Goal: Information Seeking & Learning: Learn about a topic

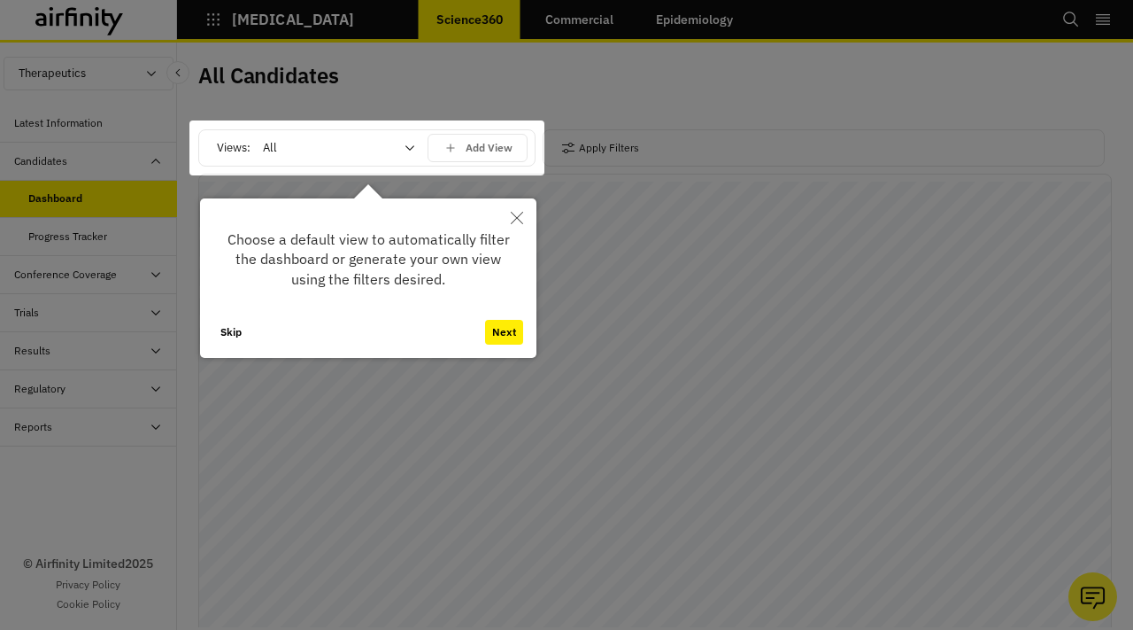
click at [513, 220] on icon "Close" at bounding box center [517, 218] width 12 height 12
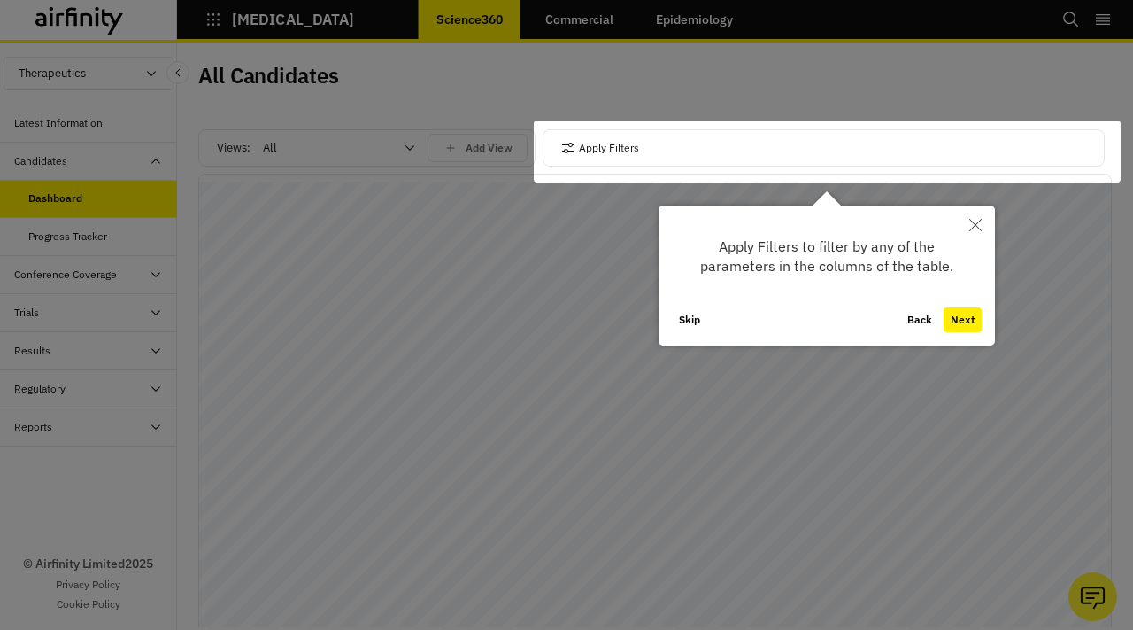
click at [967, 224] on button "Close" at bounding box center [975, 224] width 39 height 39
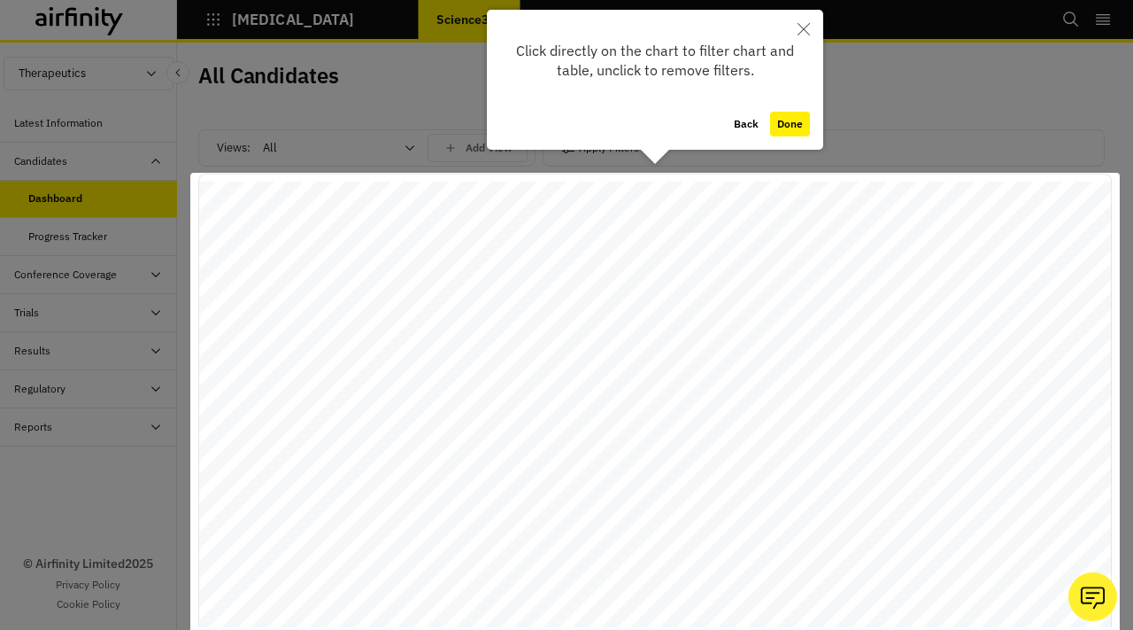
click at [800, 29] on icon "Close" at bounding box center [804, 29] width 12 height 12
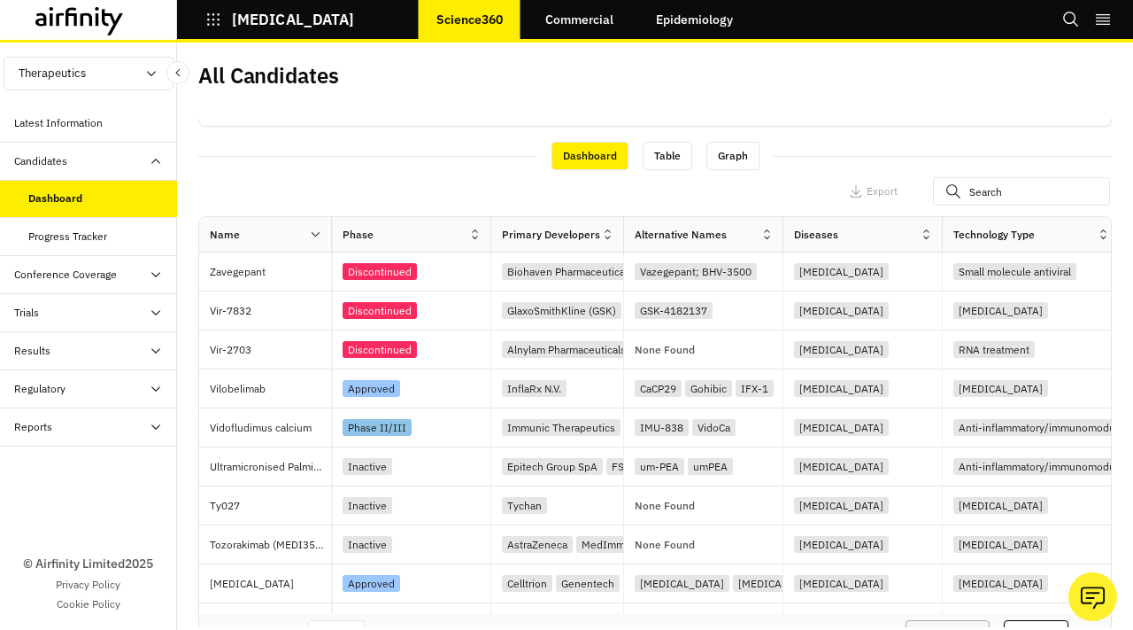
scroll to position [601, 0]
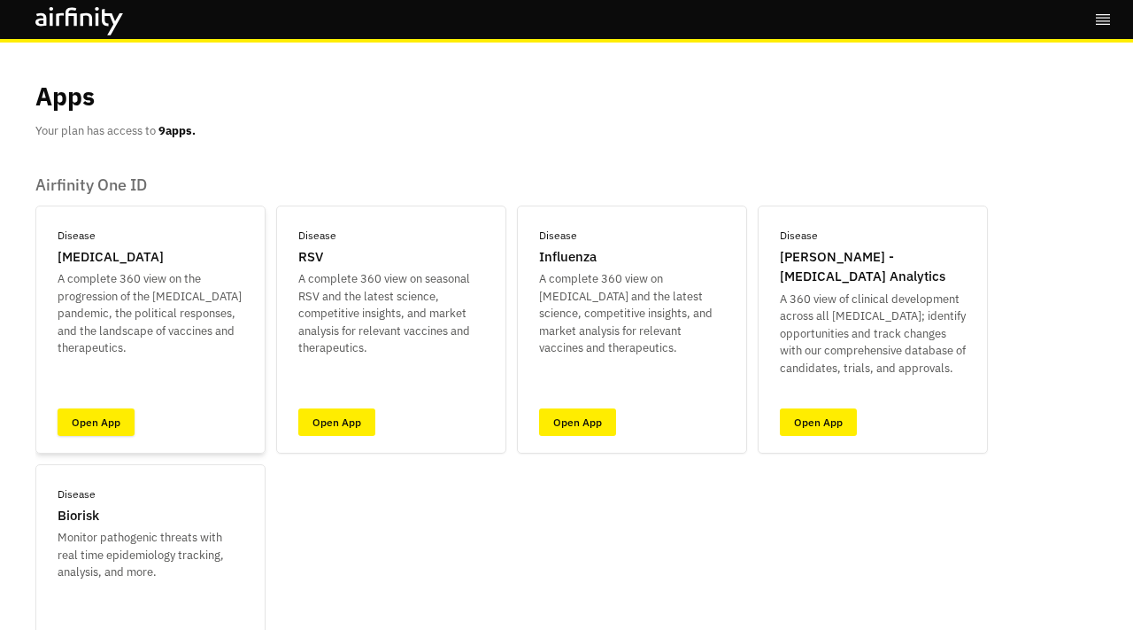
click at [121, 426] on link "Open App" at bounding box center [96, 421] width 77 height 27
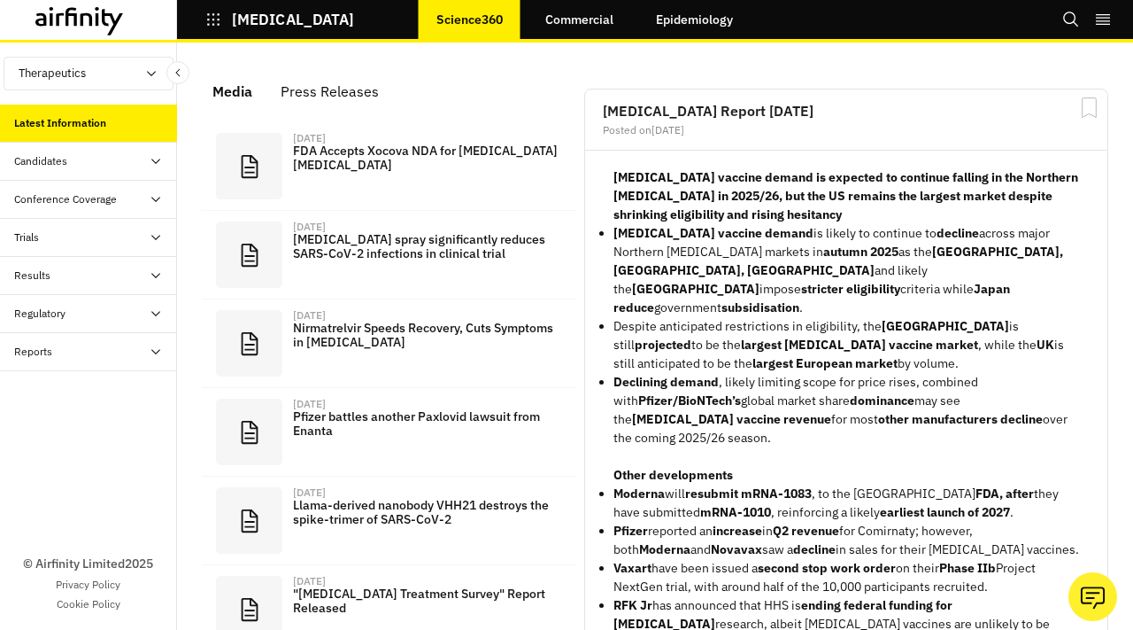
scroll to position [1186, 531]
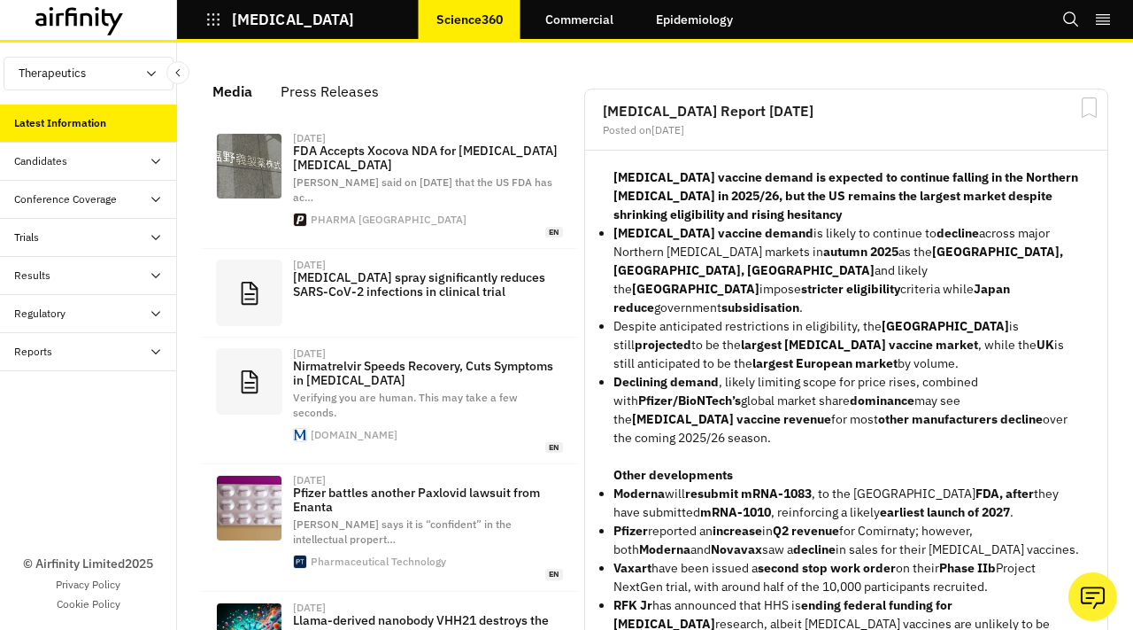
click at [92, 161] on div "Candidates" at bounding box center [95, 161] width 163 height 16
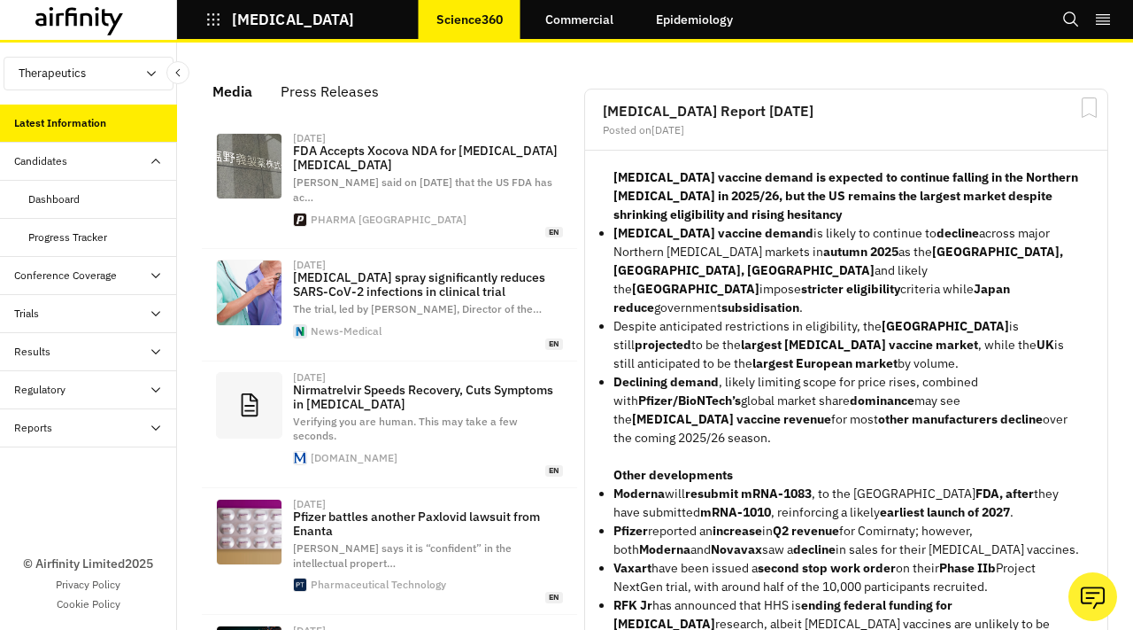
click at [74, 193] on div "Dashboard" at bounding box center [53, 199] width 51 height 16
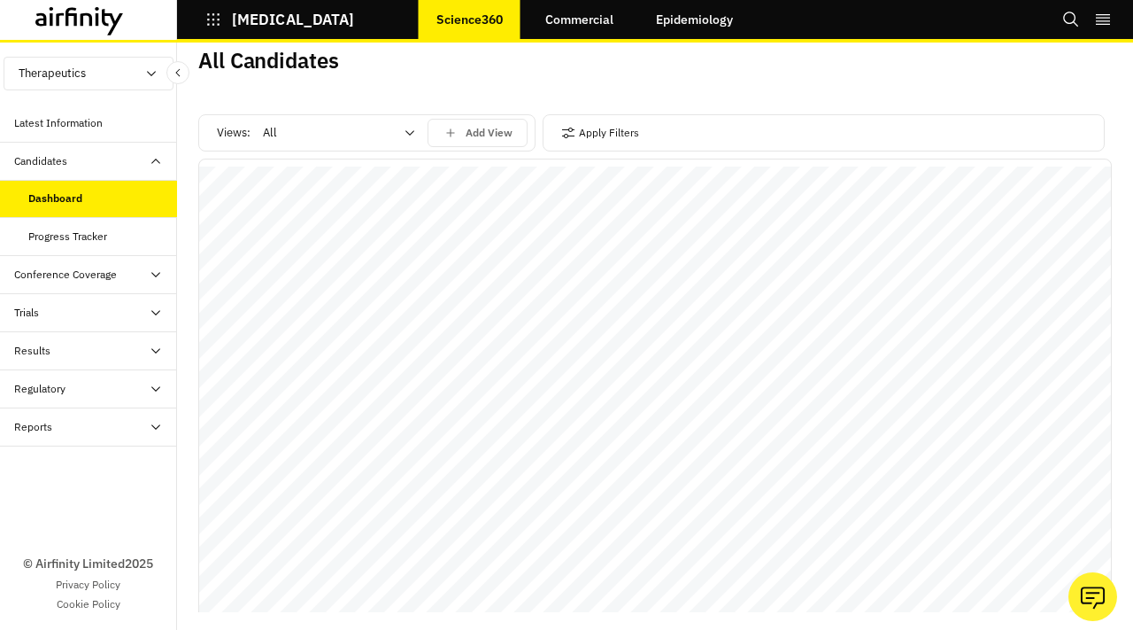
click at [214, 15] on icon "button" at bounding box center [213, 20] width 16 height 16
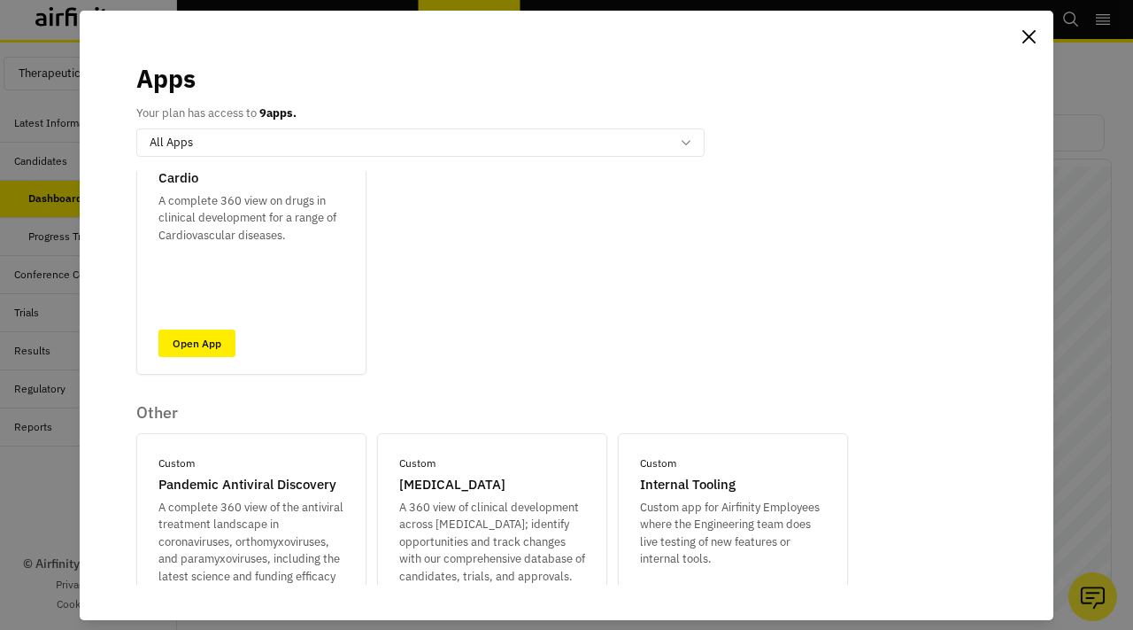
scroll to position [750, 0]
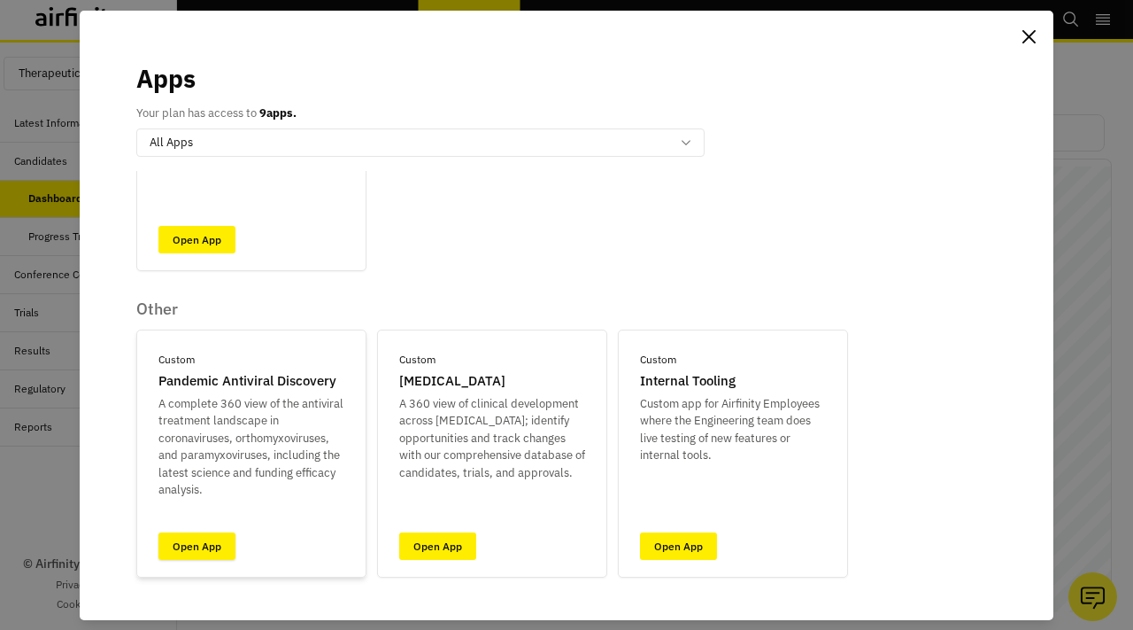
click at [216, 543] on link "Open App" at bounding box center [197, 545] width 77 height 27
